Goal: Information Seeking & Learning: Learn about a topic

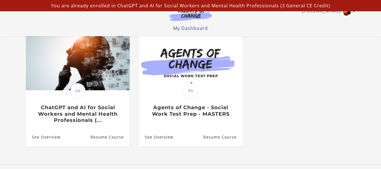
scroll to position [56, 0]
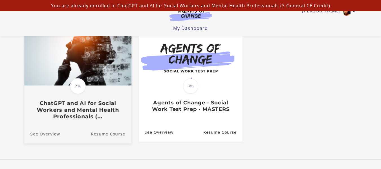
click at [92, 113] on h3 "ChatGPT and AI for Social Workers and Mental Health Professionals (..." at bounding box center [77, 110] width 95 height 20
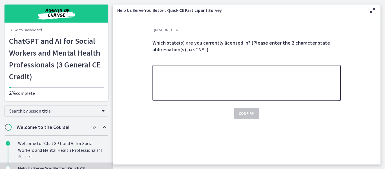
click at [186, 85] on textarea at bounding box center [246, 83] width 188 height 36
type textarea "**"
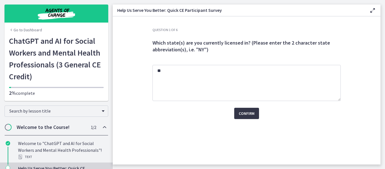
click at [248, 112] on span "Confirm" at bounding box center [247, 113] width 16 height 7
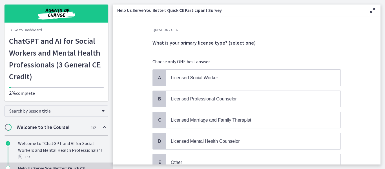
scroll to position [28, 0]
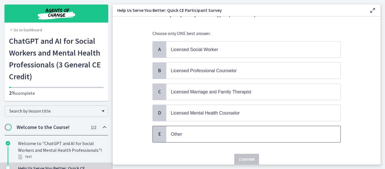
click at [264, 136] on p "Other" at bounding box center [248, 133] width 154 height 7
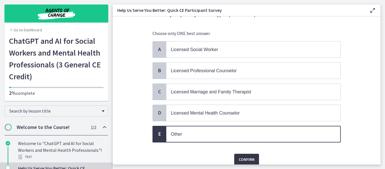
click at [249, 158] on span "Confirm" at bounding box center [247, 159] width 16 height 7
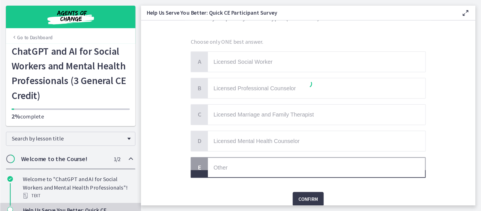
scroll to position [0, 0]
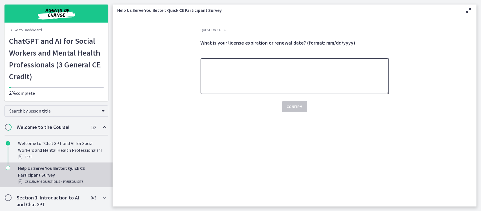
drag, startPoint x: 368, startPoint y: 1, endPoint x: 218, endPoint y: 83, distance: 171.5
click at [218, 83] on textarea at bounding box center [295, 76] width 188 height 36
type textarea "*********"
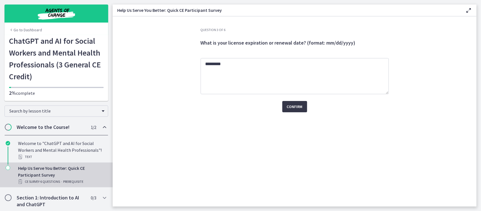
click at [296, 103] on span "Confirm" at bounding box center [295, 106] width 16 height 7
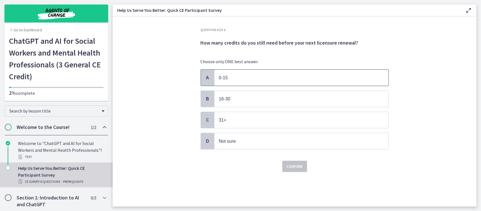
click at [290, 79] on p "0-15" at bounding box center [296, 77] width 154 height 7
click at [299, 164] on span "Confirm" at bounding box center [295, 166] width 16 height 7
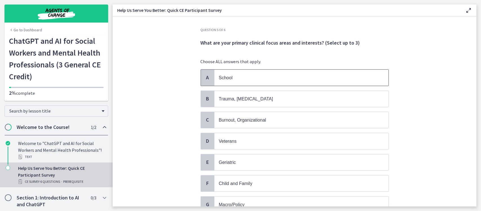
click at [370, 82] on span "School" at bounding box center [301, 78] width 174 height 16
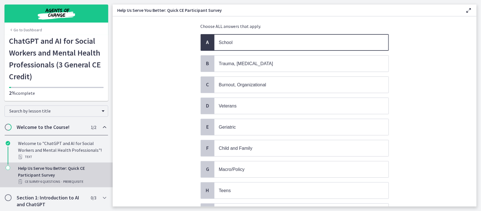
scroll to position [70, 0]
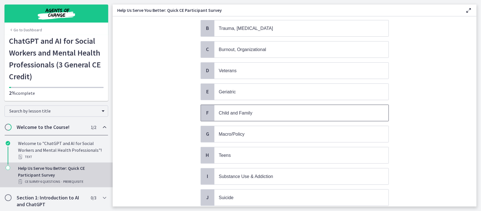
click at [366, 112] on p "Child and Family" at bounding box center [296, 112] width 154 height 7
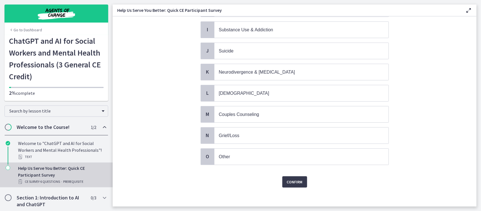
scroll to position [218, 0]
click at [299, 168] on button "Confirm" at bounding box center [294, 180] width 25 height 11
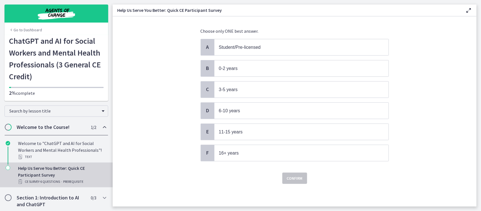
scroll to position [0, 0]
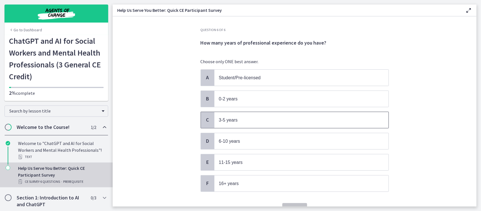
click at [292, 118] on p "3-5 years" at bounding box center [296, 119] width 154 height 7
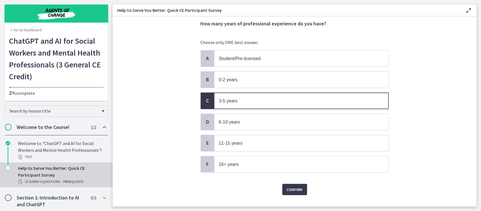
scroll to position [29, 0]
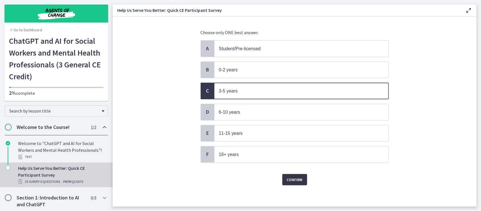
click at [294, 168] on span "Confirm" at bounding box center [295, 179] width 16 height 7
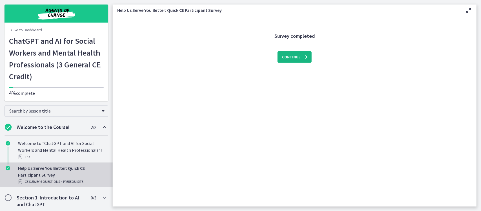
scroll to position [0, 0]
click at [298, 52] on button "Continue" at bounding box center [294, 56] width 34 height 11
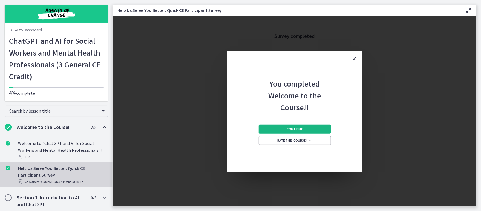
click at [314, 128] on button "Continue" at bounding box center [295, 129] width 72 height 9
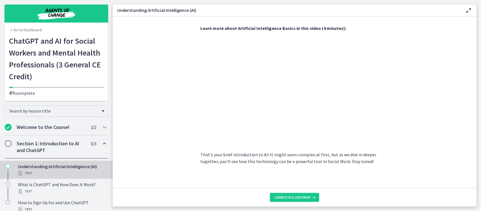
scroll to position [242, 0]
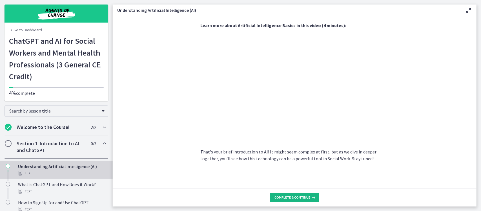
click at [306, 168] on span "Complete & continue" at bounding box center [292, 197] width 36 height 5
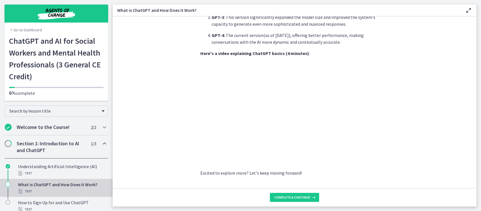
scroll to position [274, 0]
